Goal: Task Accomplishment & Management: Use online tool/utility

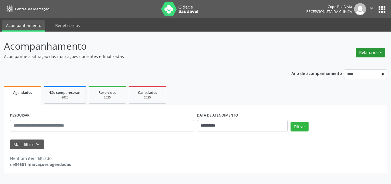
click at [361, 54] on button "Relatórios" at bounding box center [370, 53] width 29 height 10
click at [348, 65] on link "Agendamentos" at bounding box center [354, 65] width 62 height 8
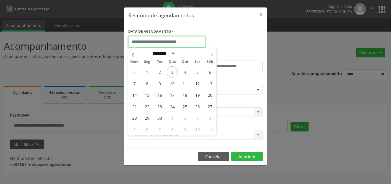
click at [159, 43] on input "text" at bounding box center [166, 41] width 77 height 11
click at [175, 70] on span "3" at bounding box center [172, 71] width 11 height 11
type input "**********"
click at [172, 72] on span "3" at bounding box center [172, 71] width 11 height 11
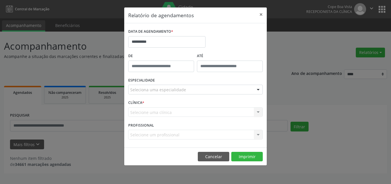
click at [172, 72] on div "De" at bounding box center [161, 64] width 69 height 24
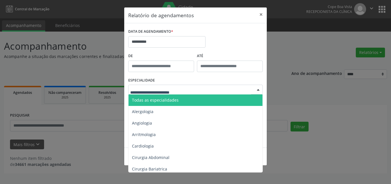
click at [172, 102] on span "Todas as especialidades" at bounding box center [155, 99] width 47 height 5
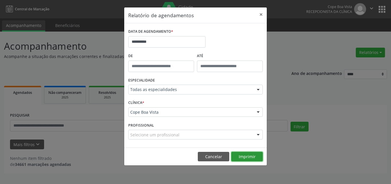
click at [246, 158] on button "Imprimir" at bounding box center [247, 157] width 32 height 10
click at [261, 15] on button "×" at bounding box center [260, 14] width 11 height 14
